Goal: Information Seeking & Learning: Learn about a topic

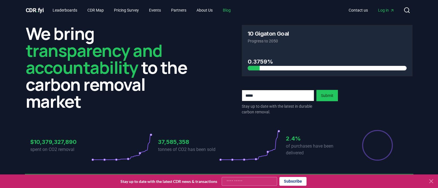
click at [235, 10] on link "Blog" at bounding box center [227, 10] width 17 height 10
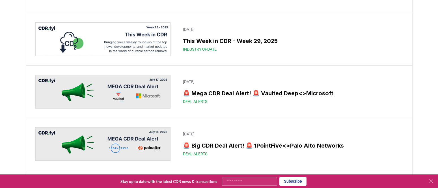
scroll to position [333, 0]
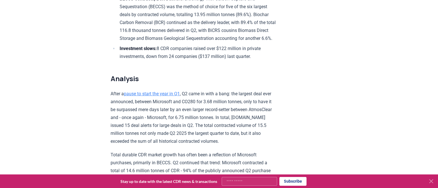
scroll to position [350, 0]
click at [150, 99] on p "After a pause to start the year in Q1 , Q2 came in with a bang: the largest dea…" at bounding box center [194, 117] width 166 height 55
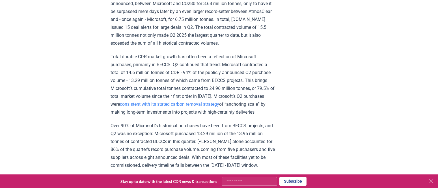
scroll to position [449, 0]
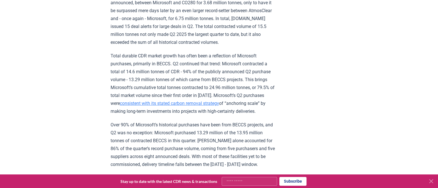
click at [178, 123] on p "Over 90% of Microsoft’s historical purchases have been from BECCS projects, and…" at bounding box center [194, 145] width 166 height 48
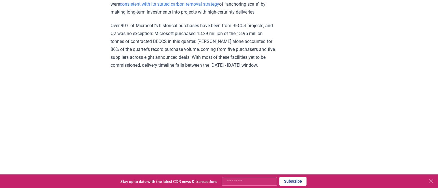
scroll to position [548, 0]
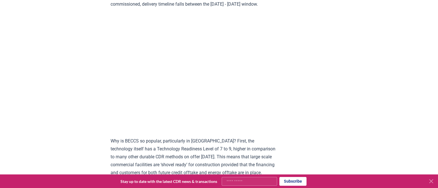
scroll to position [610, 0]
click at [188, 136] on p "Why is BECCS so popular, particularly in [GEOGRAPHIC_DATA]? First, the technolo…" at bounding box center [194, 163] width 166 height 55
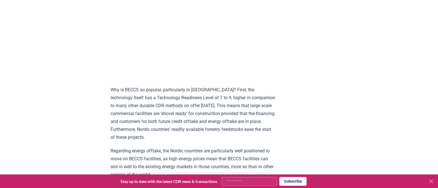
scroll to position [662, 0]
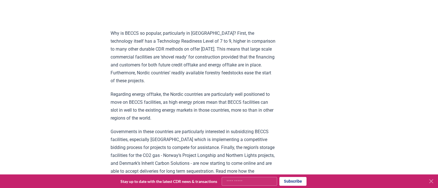
click at [188, 128] on p "Governments in these countries are particularly interested in subsidizing BECCS…" at bounding box center [194, 159] width 166 height 63
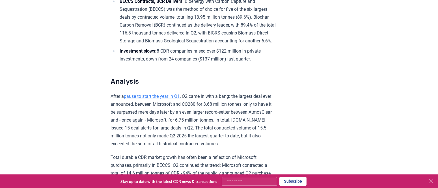
scroll to position [347, 0]
drag, startPoint x: 281, startPoint y: 85, endPoint x: 175, endPoint y: 97, distance: 105.6
click at [175, 97] on p "After a pause to start the year in Q1 , Q2 came in with a bang: the largest dea…" at bounding box center [194, 119] width 166 height 55
click at [170, 99] on p "After a pause to start the year in Q1 , Q2 came in with a bang: the largest dea…" at bounding box center [194, 119] width 166 height 55
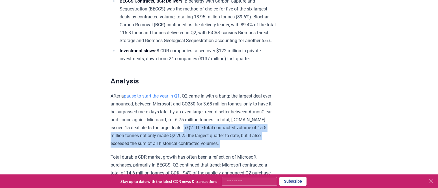
drag, startPoint x: 148, startPoint y: 85, endPoint x: 153, endPoint y: 106, distance: 21.6
copy p "The total contracted volume of 15.5 million tonnes not only made Q2 2025 the la…"
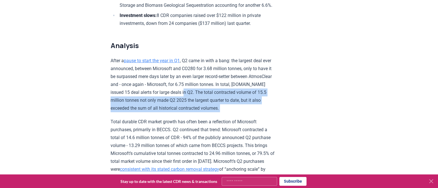
scroll to position [385, 0]
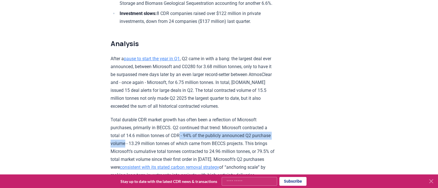
drag, startPoint x: 141, startPoint y: 94, endPoint x: 252, endPoint y: 94, distance: 111.8
click at [252, 116] on p "Total durable CDR market growth has often been a reflection of Microsoft purcha…" at bounding box center [194, 147] width 166 height 63
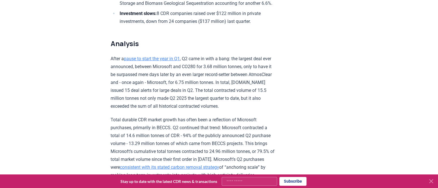
click at [180, 116] on p "Total durable CDR market growth has often been a reflection of Microsoft purcha…" at bounding box center [194, 147] width 166 height 63
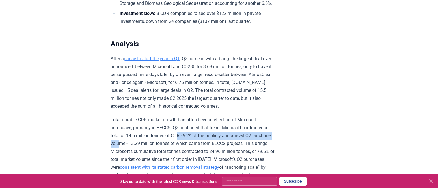
drag, startPoint x: 137, startPoint y: 93, endPoint x: 245, endPoint y: 94, distance: 108.1
click at [245, 116] on p "Total durable CDR market growth has often been a reflection of Microsoft purcha…" at bounding box center [194, 147] width 166 height 63
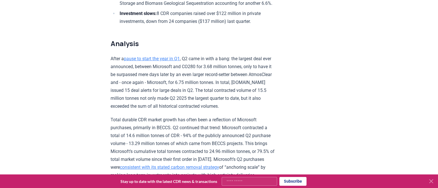
click at [219, 116] on p "Total durable CDR market growth has often been a reflection of Microsoft purcha…" at bounding box center [194, 147] width 166 height 63
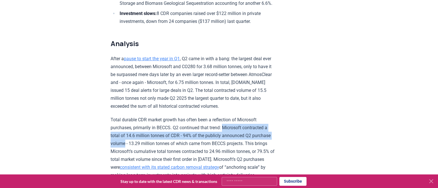
drag, startPoint x: 203, startPoint y: 85, endPoint x: 252, endPoint y: 94, distance: 49.5
click at [252, 116] on p "Total durable CDR market growth has often been a reflection of Microsoft purcha…" at bounding box center [194, 147] width 166 height 63
copy p "Microsoft contracted a total of 14.6 million tonnes of CDR - 94% of the publicl…"
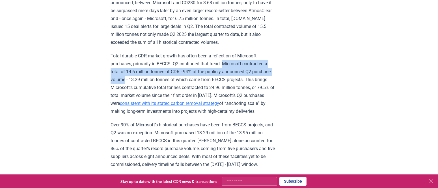
scroll to position [451, 0]
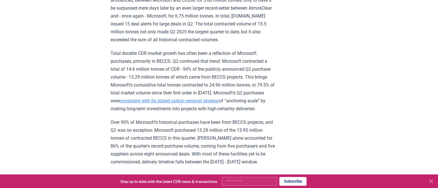
click at [204, 119] on p "Over 90% of Microsoft’s historical purchases have been from BECCS projects, and…" at bounding box center [194, 143] width 166 height 48
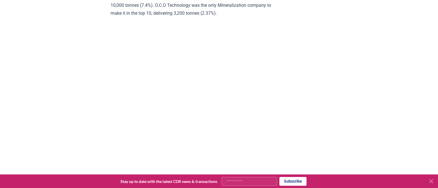
scroll to position [2444, 0]
drag, startPoint x: 104, startPoint y: 92, endPoint x: 288, endPoint y: 96, distance: 184.3
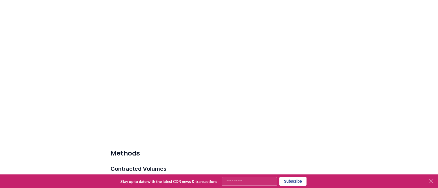
scroll to position [2494, 0]
click at [152, 177] on p "BECCS led the way amongst durable CDR methods, with 90% of contracted volume. B…" at bounding box center [194, 189] width 166 height 24
drag, startPoint x: 110, startPoint y: 43, endPoint x: 250, endPoint y: 58, distance: 141.2
copy p "BECCS led the way amongst durable CDR methods, with 90% of contracted volume. B…"
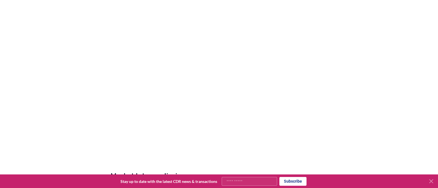
scroll to position [2940, 0]
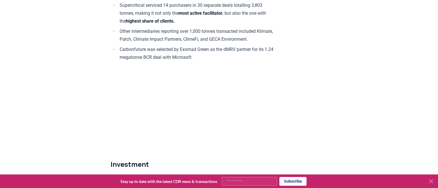
scroll to position [3242, 0]
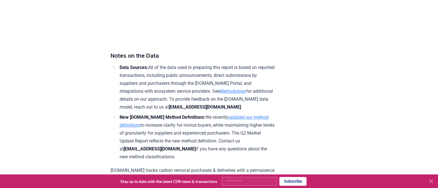
scroll to position [3549, 0]
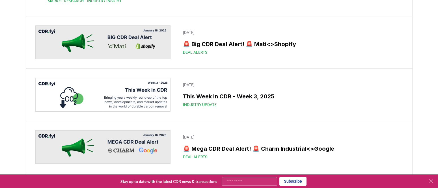
scroll to position [3745, 0]
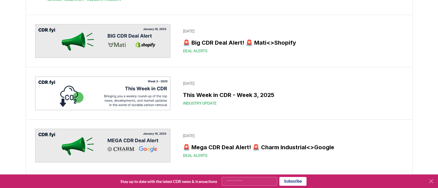
drag, startPoint x: 200, startPoint y: 62, endPoint x: 276, endPoint y: 5, distance: 94.8
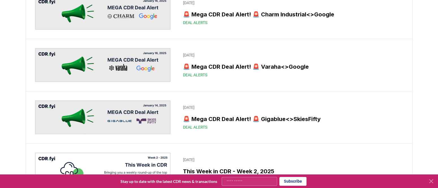
scroll to position [3882, 0]
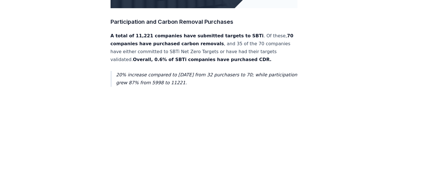
scroll to position [192, 0]
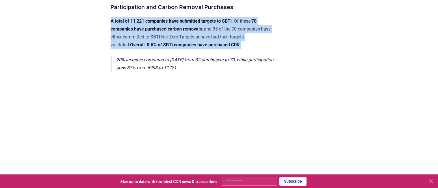
drag, startPoint x: 108, startPoint y: 35, endPoint x: 196, endPoint y: 57, distance: 90.4
copy p "A total of 11,221 companies have submitted targets to SBTi . Of these, 70 compa…"
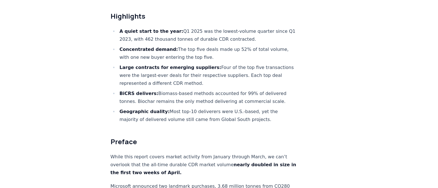
scroll to position [213, 0]
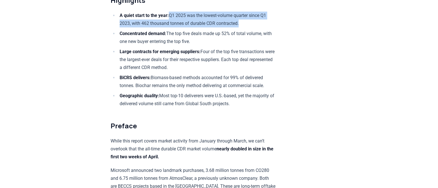
drag, startPoint x: 174, startPoint y: 30, endPoint x: 285, endPoint y: 37, distance: 111.5
click at [276, 27] on li "A quiet start to the year: Q1 2025 was the lowest-volume quarter since Q1 2023,…" at bounding box center [197, 20] width 158 height 16
copy li "Q1 2025 was the lowest-volume quarter since Q1 2023, with 462 thousand tonnes o…"
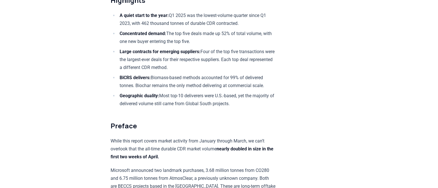
click at [150, 72] on li "Large contracts for emerging suppliers: Four of the top five transactions were …" at bounding box center [197, 60] width 158 height 24
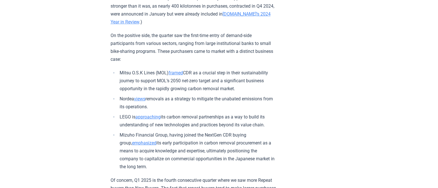
scroll to position [601, 0]
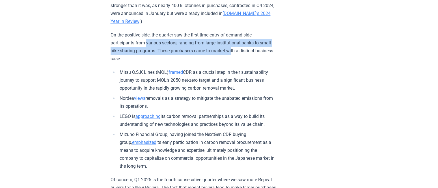
drag, startPoint x: 110, startPoint y: 31, endPoint x: 186, endPoint y: 39, distance: 76.9
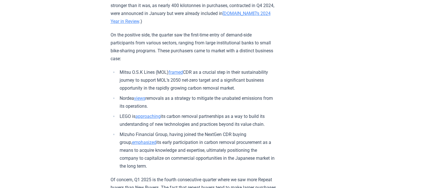
click at [144, 38] on p "On the positive side, the quarter saw the first-time entry of demand-side parti…" at bounding box center [194, 47] width 166 height 32
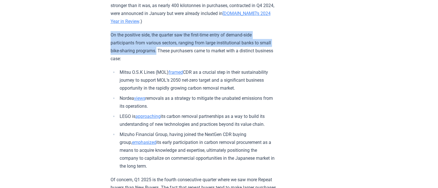
drag, startPoint x: 105, startPoint y: 25, endPoint x: 322, endPoint y: 34, distance: 217.3
copy p "On the positive side, the quarter saw the first-time entry of demand-side parti…"
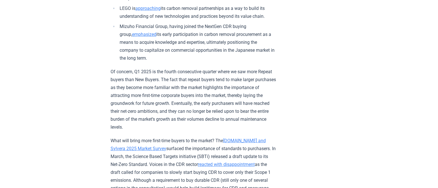
scroll to position [710, 0]
click at [230, 87] on p "Of concern, Q1 2025 is the fourth consecutive quarter where we saw more Repeat …" at bounding box center [194, 98] width 166 height 63
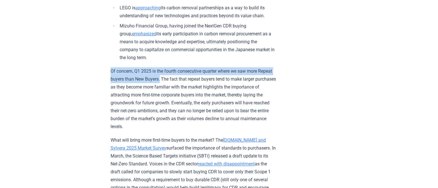
drag, startPoint x: 110, startPoint y: 46, endPoint x: 147, endPoint y: 55, distance: 37.8
click at [147, 67] on p "Of concern, Q1 2025 is the fourth consecutive quarter where we saw more Repeat …" at bounding box center [194, 98] width 166 height 63
copy p "Of concern, Q1 2025 is the fourth consecutive quarter where we saw more Repeat …"
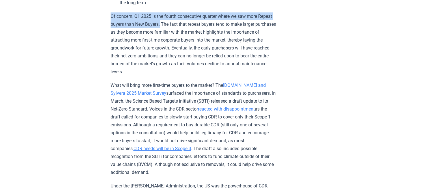
scroll to position [766, 0]
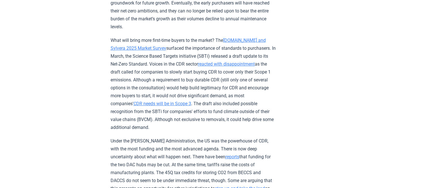
scroll to position [774, 0]
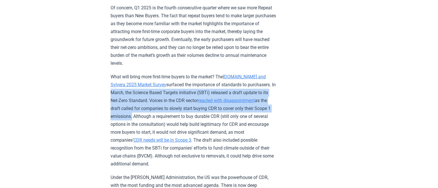
drag, startPoint x: 253, startPoint y: 53, endPoint x: 223, endPoint y: 76, distance: 37.5
click at [223, 76] on p "What will bring more first-time buyers to the market? The CDR.fyi and Sylvera 2…" at bounding box center [194, 120] width 166 height 95
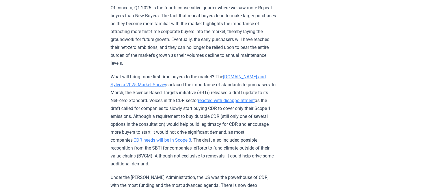
click at [231, 88] on p "What will bring more first-time buyers to the market? The CDR.fyi and Sylvera 2…" at bounding box center [194, 120] width 166 height 95
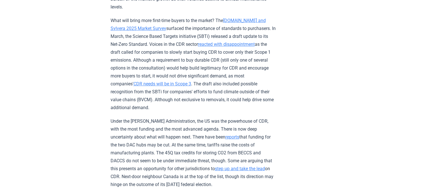
scroll to position [823, 0]
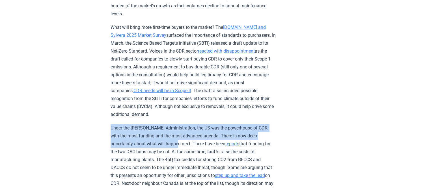
drag, startPoint x: 108, startPoint y: 86, endPoint x: 138, endPoint y: 104, distance: 35.6
copy p "Under the Biden Administration, the US was the powerhouse of CDR, with the most…"
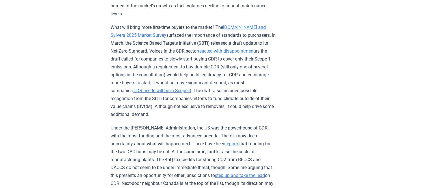
click at [177, 125] on p "Under the Biden Administration, the US was the powerhouse of CDR, with the most…" at bounding box center [194, 159] width 166 height 71
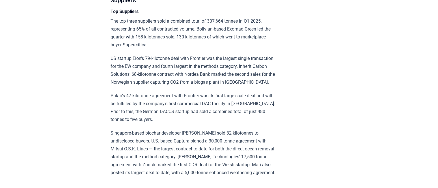
scroll to position [2377, 0]
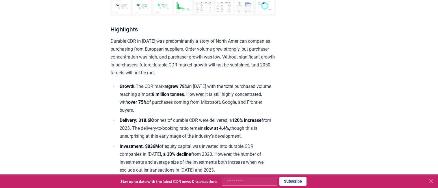
scroll to position [183, 0]
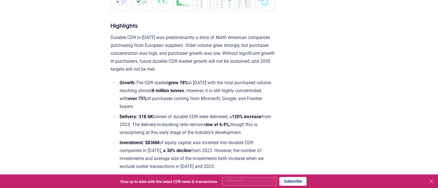
click at [124, 70] on p "Durable CDR in [DATE] was predominantly a story of North American companies pur…" at bounding box center [194, 54] width 166 height 40
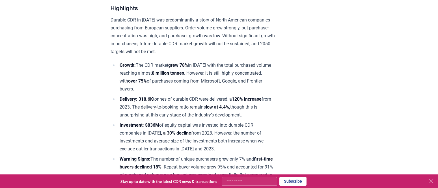
scroll to position [202, 0]
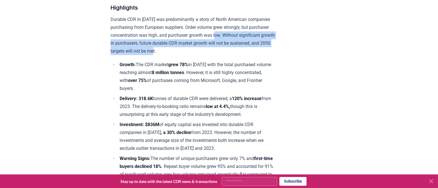
drag, startPoint x: 184, startPoint y: 50, endPoint x: 284, endPoint y: 58, distance: 101.1
click at [276, 55] on p "Durable CDR in [DATE] was predominantly a story of North American companies pur…" at bounding box center [194, 36] width 166 height 40
click at [276, 55] on p "Durable CDR in 2024 was predominantly a story of North American companies purch…" at bounding box center [194, 36] width 166 height 40
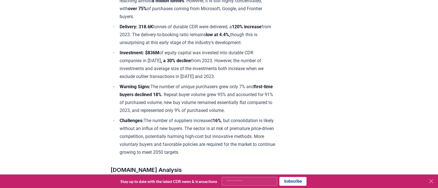
scroll to position [275, 0]
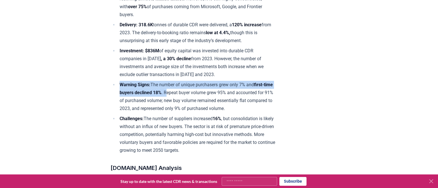
drag, startPoint x: 118, startPoint y: 82, endPoint x: 168, endPoint y: 91, distance: 51.5
click at [168, 91] on li "Warning Signs: The number of unique purchasers grew only 7% and first-time buye…" at bounding box center [197, 97] width 158 height 32
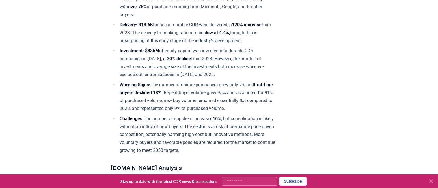
click at [175, 100] on li "Warning Signs: The number of unique purchasers grew only 7% and first-time buye…" at bounding box center [197, 97] width 158 height 32
click at [193, 126] on li "Challenges: The number of suppliers increased 16% , but consolidation is likely…" at bounding box center [197, 135] width 158 height 40
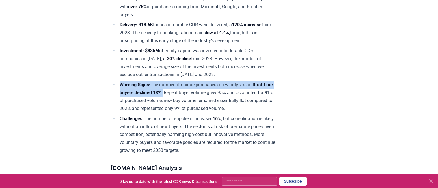
drag, startPoint x: 119, startPoint y: 83, endPoint x: 166, endPoint y: 92, distance: 47.3
click at [166, 92] on li "Warning Signs: The number of unique purchasers grew only 7% and first-time buye…" at bounding box center [197, 97] width 158 height 32
copy li "Warning Signs: The number of unique purchasers grew only 7% and first-time buye…"
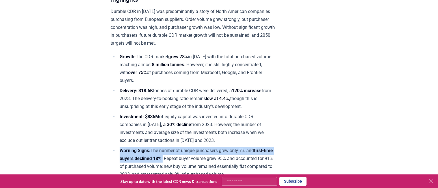
scroll to position [207, 0]
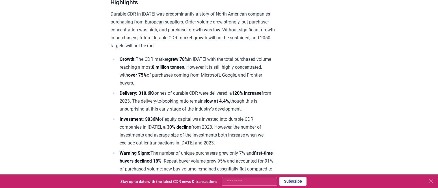
click at [170, 77] on li "Growth: The CDR market grew 78% in 2024 with the total purchased volume reachin…" at bounding box center [197, 71] width 158 height 32
drag, startPoint x: 137, startPoint y: 65, endPoint x: 236, endPoint y: 66, distance: 99.1
click at [237, 66] on li "Growth: The CDR market grew 78% in 2024 with the total purchased volume reachin…" at bounding box center [197, 71] width 158 height 32
drag, startPoint x: 137, startPoint y: 65, endPoint x: 277, endPoint y: 82, distance: 141.1
click at [276, 82] on li "Growth: The CDR market grew 78% in 2024 with the total purchased volume reachin…" at bounding box center [197, 71] width 158 height 32
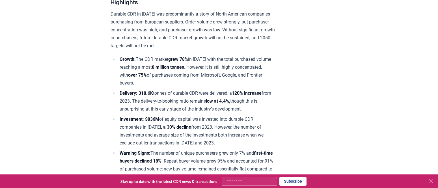
copy li "The CDR market grew 78% in 2024 with the total purchased volume reaching almost…"
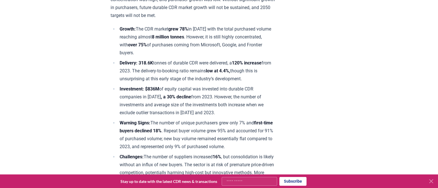
click at [164, 99] on li "Investment: $836M of equity capital was invested into durable CDR companies in …" at bounding box center [197, 101] width 158 height 32
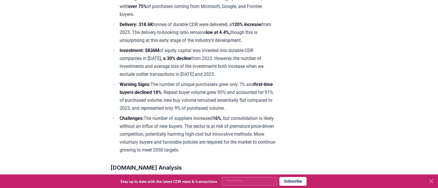
scroll to position [276, 0]
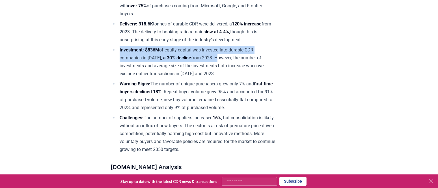
drag, startPoint x: 120, startPoint y: 48, endPoint x: 188, endPoint y: 57, distance: 68.8
click at [189, 57] on li "Investment: $836M of equity capital was invested into durable CDR companies in …" at bounding box center [197, 62] width 158 height 32
copy li "Investment: $836M of equity capital was invested into durable CDR companies in …"
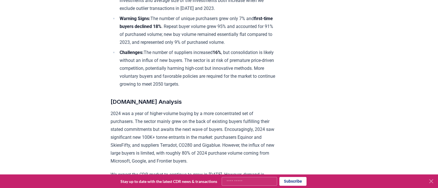
scroll to position [345, 0]
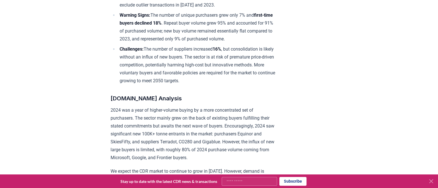
click at [193, 94] on h3 "CDR.fyi Analysis" at bounding box center [194, 98] width 166 height 9
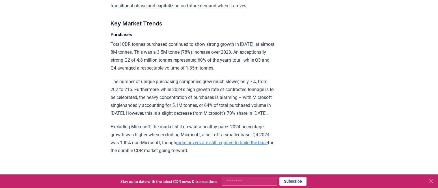
scroll to position [1010, 0]
